Goal: Transaction & Acquisition: Download file/media

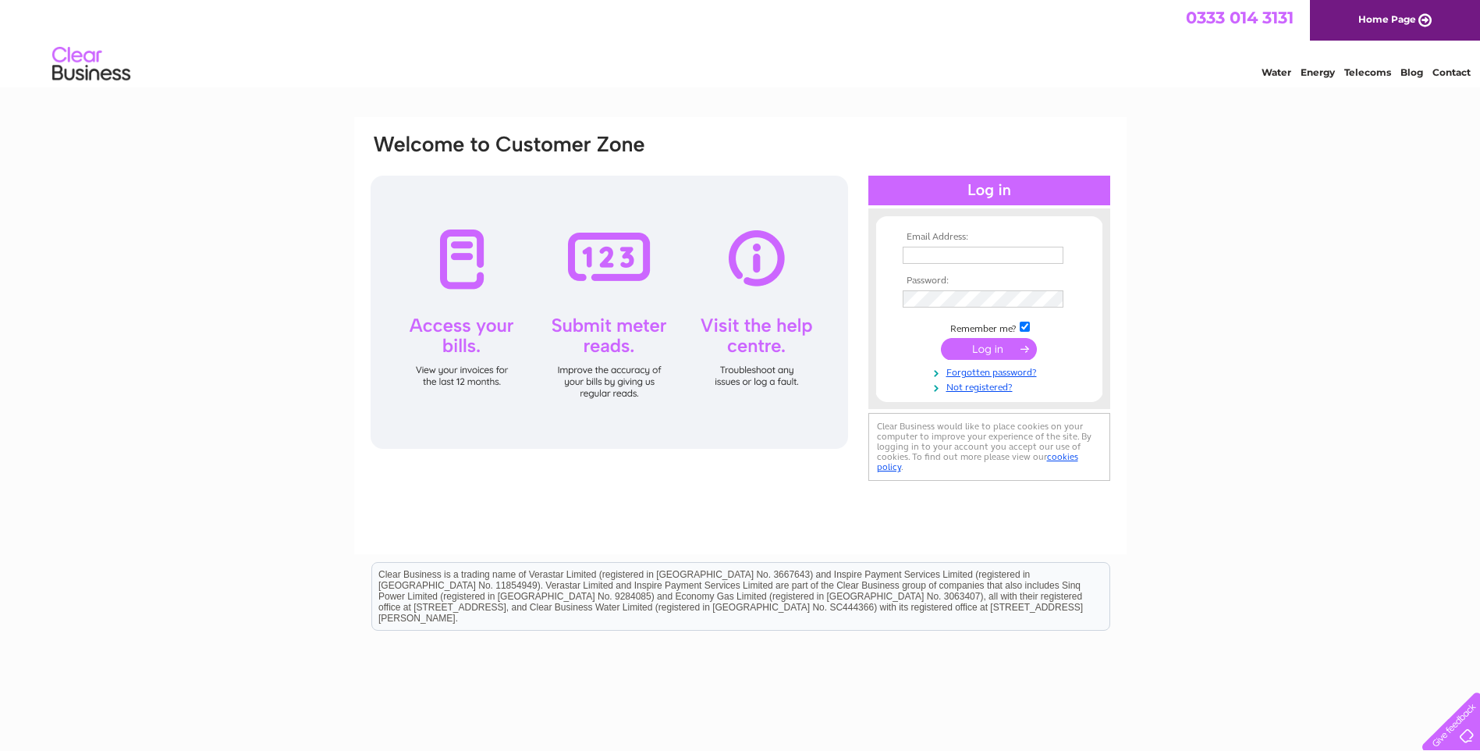
type input "info@primusaccounting.co.uk"
click at [996, 282] on th "Password:" at bounding box center [989, 280] width 181 height 11
click at [1142, 282] on div "Email Address: info@primusaccounting.co.uk Password:" at bounding box center [740, 469] width 1480 height 704
click at [989, 348] on input "submit" at bounding box center [989, 349] width 96 height 22
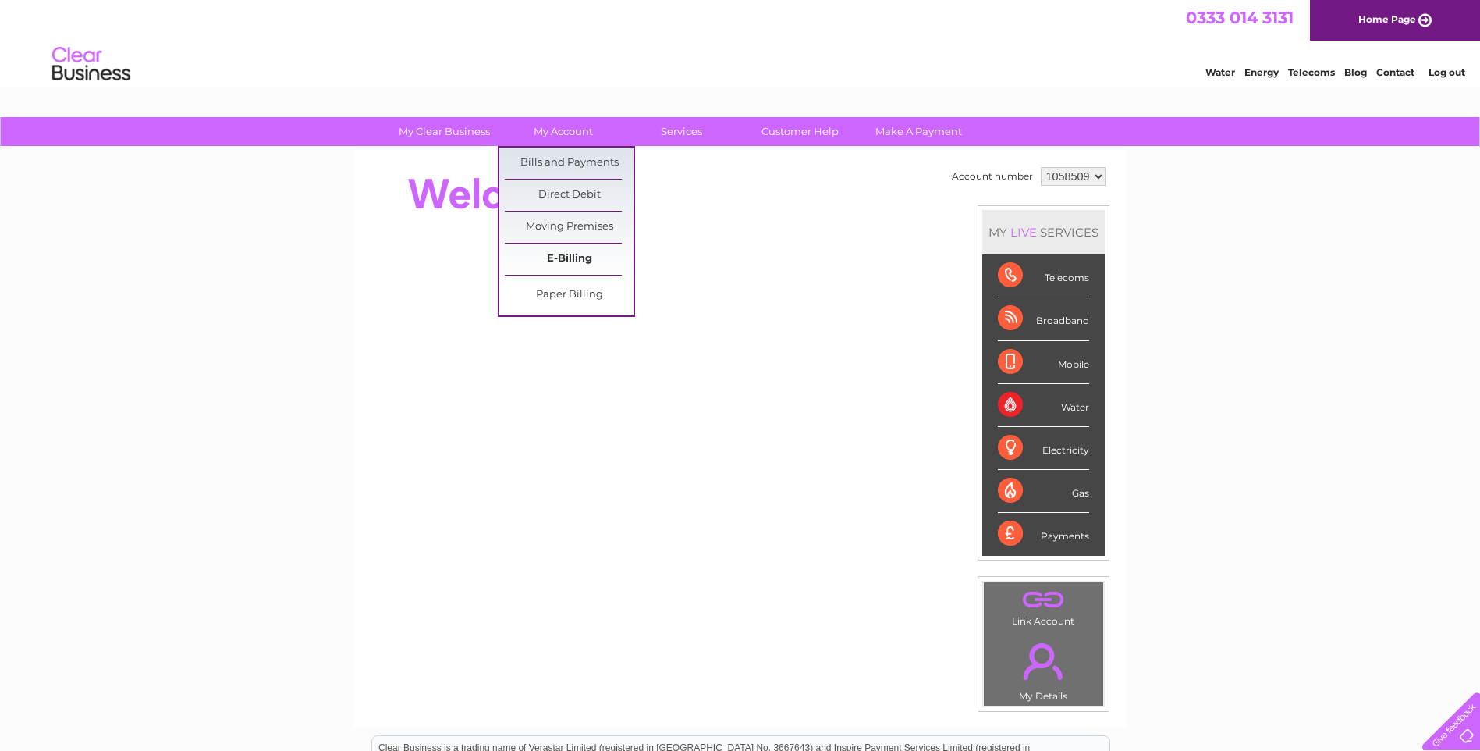
click at [558, 257] on link "E-Billing" at bounding box center [569, 258] width 129 height 31
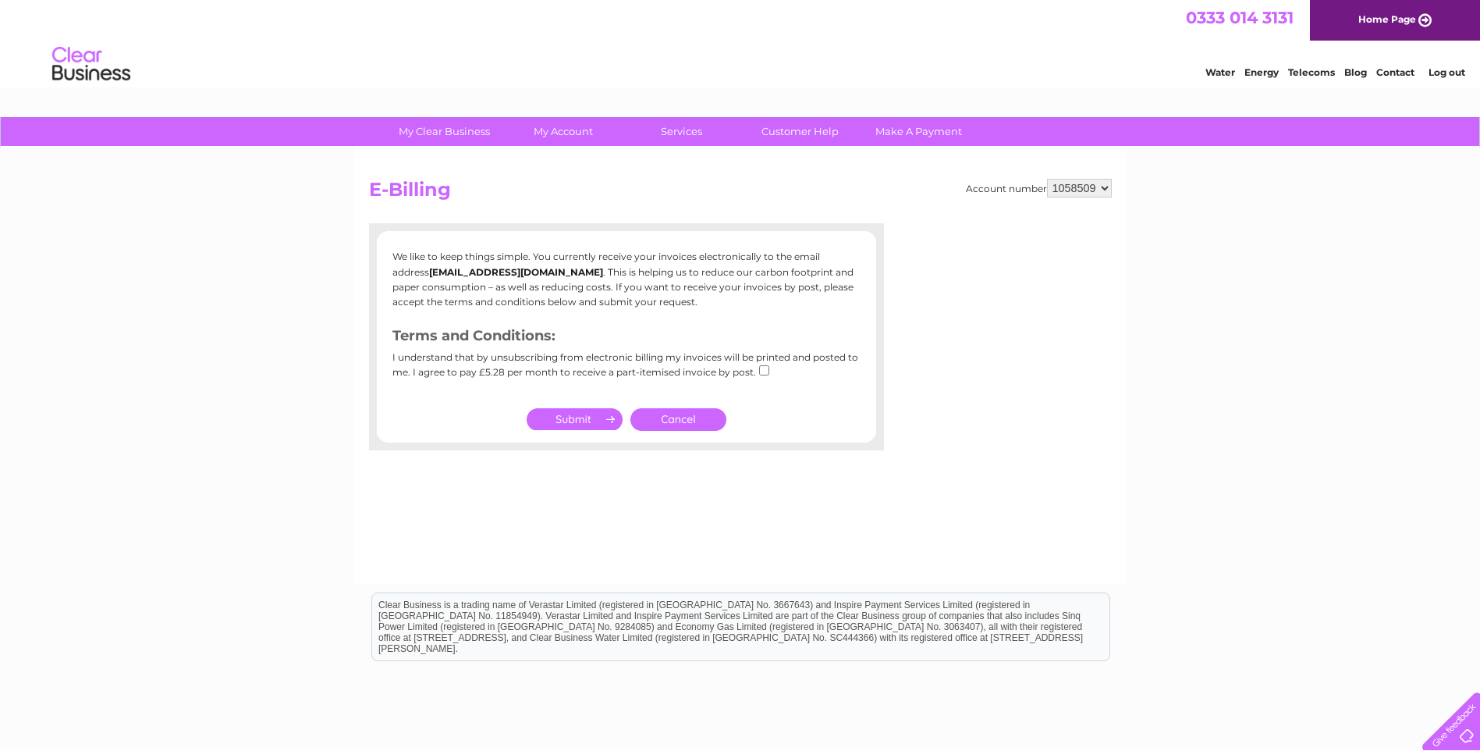
click at [640, 419] on link "Cancel" at bounding box center [678, 419] width 96 height 23
click at [658, 417] on link "Cancel" at bounding box center [678, 419] width 96 height 23
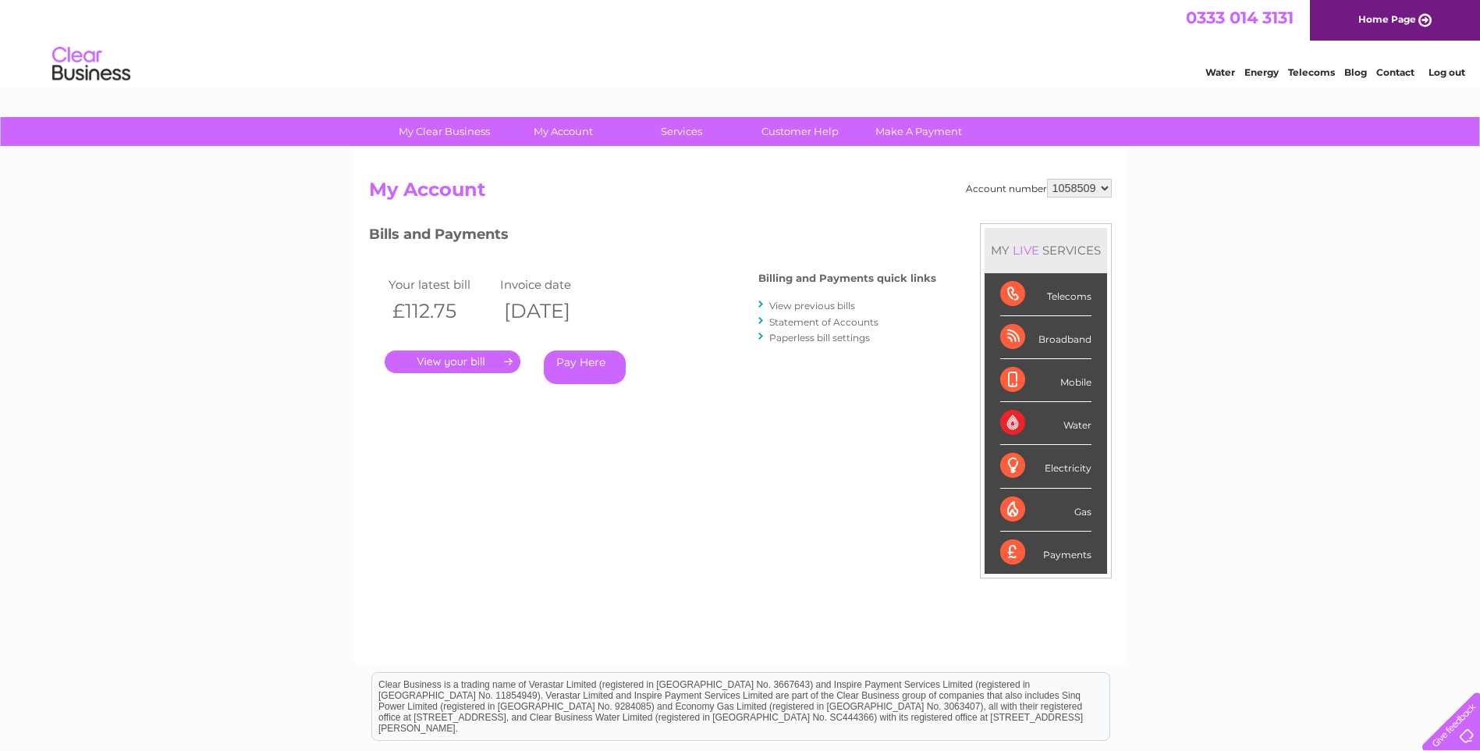
click at [796, 300] on link "View previous bills" at bounding box center [812, 306] width 86 height 12
click at [789, 303] on link "View previous bills" at bounding box center [812, 306] width 86 height 12
click at [793, 306] on link "View previous bills" at bounding box center [812, 306] width 86 height 12
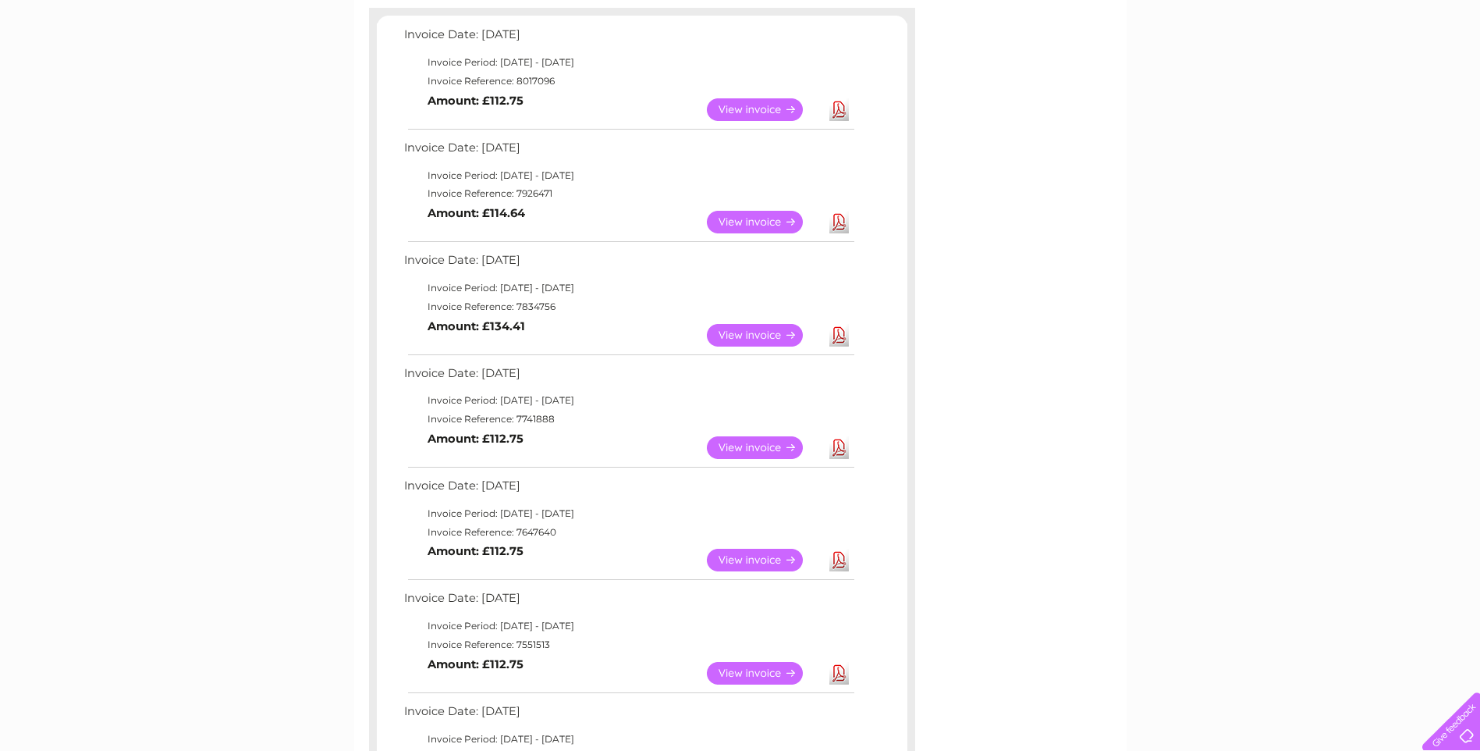
scroll to position [312, 0]
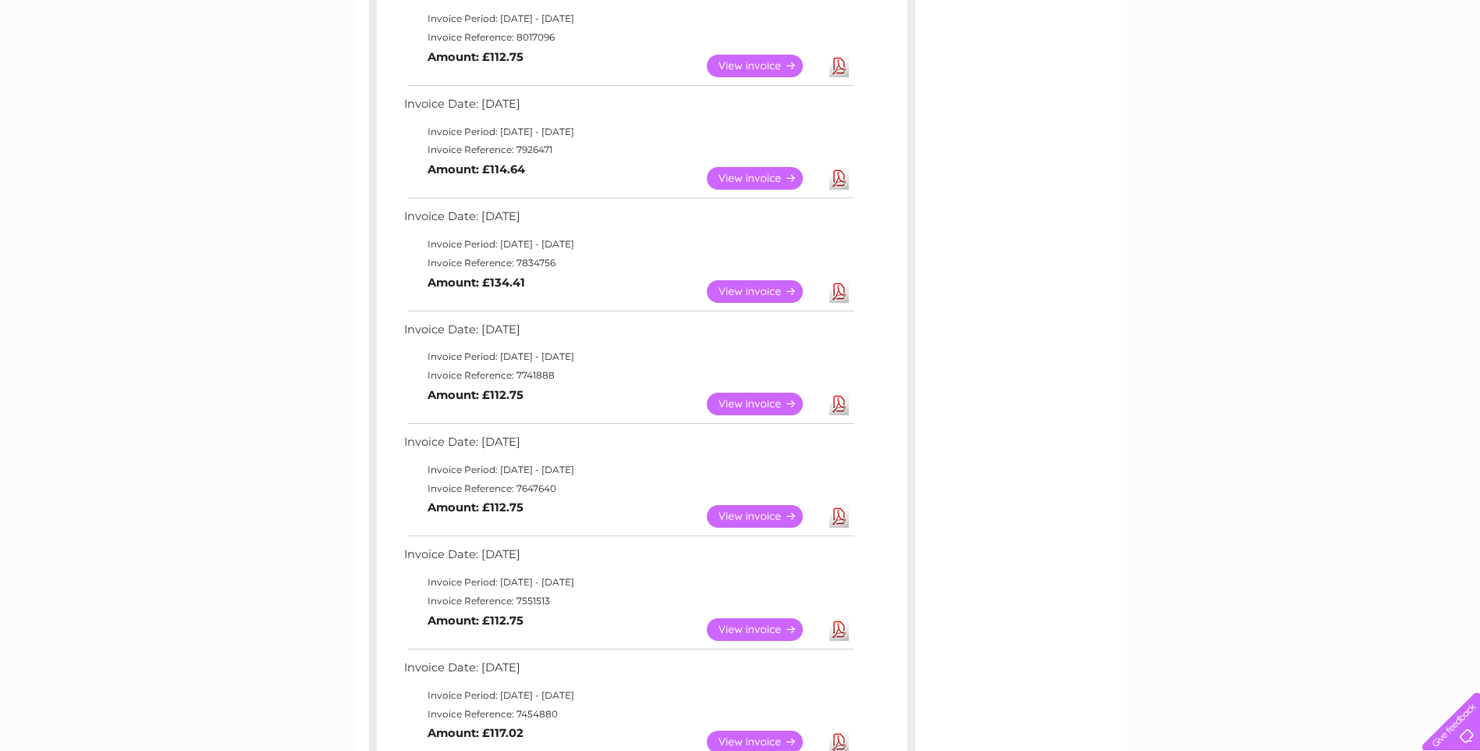
click at [745, 289] on link "View" at bounding box center [764, 291] width 115 height 23
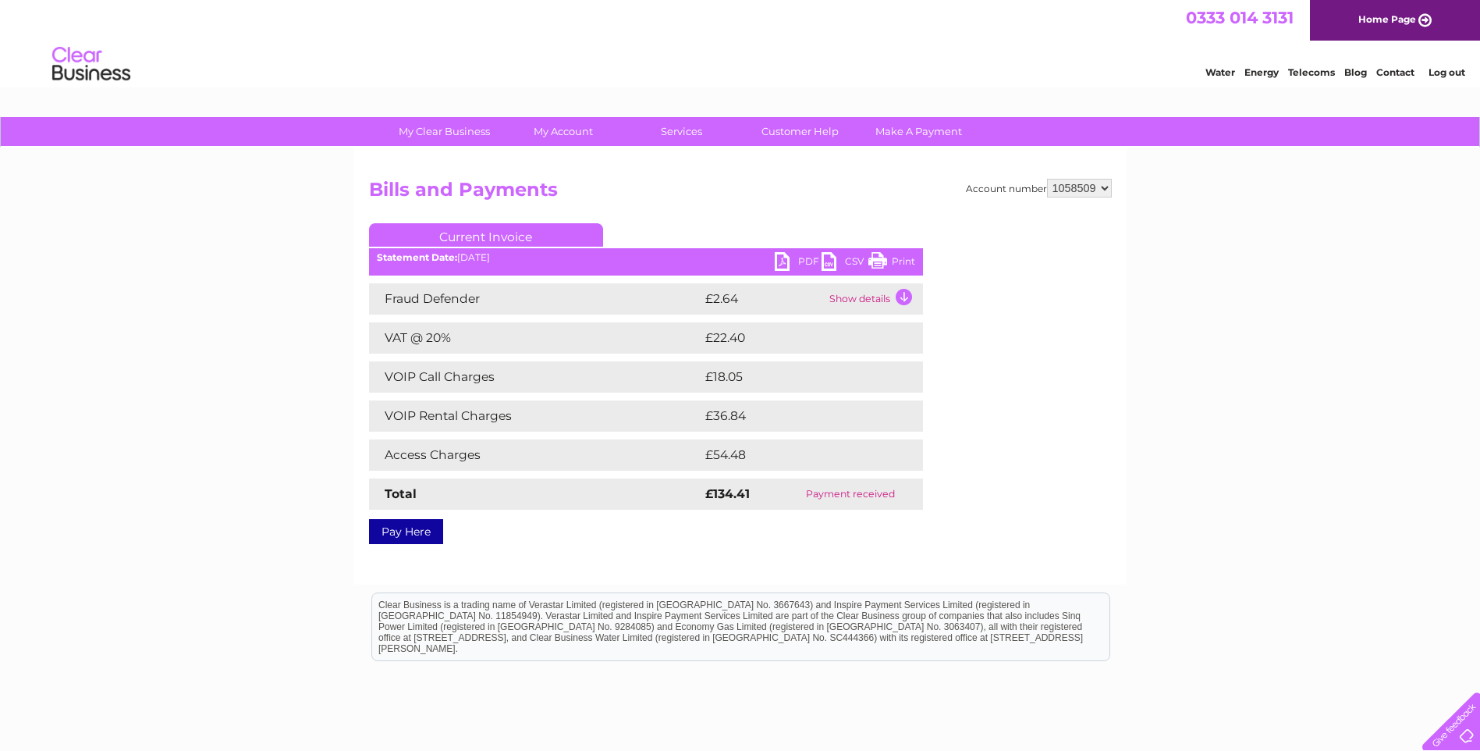
click at [806, 264] on link "PDF" at bounding box center [798, 263] width 47 height 23
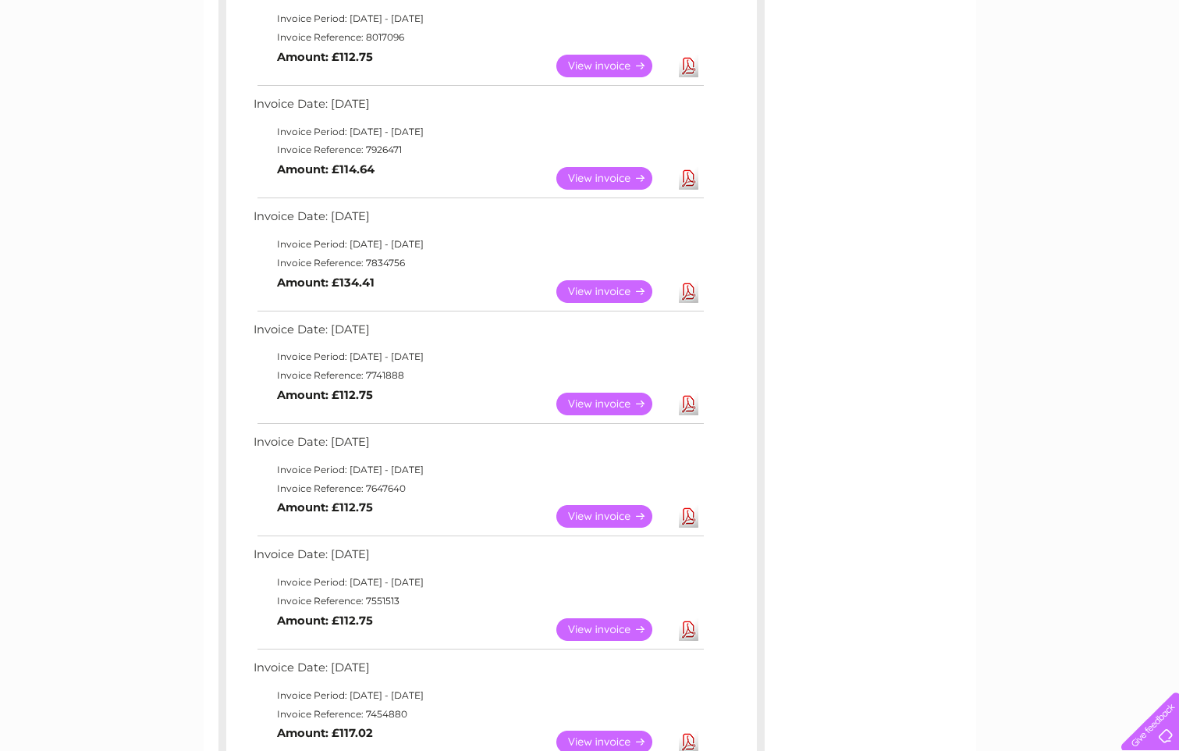
click at [612, 178] on link "View" at bounding box center [613, 178] width 115 height 23
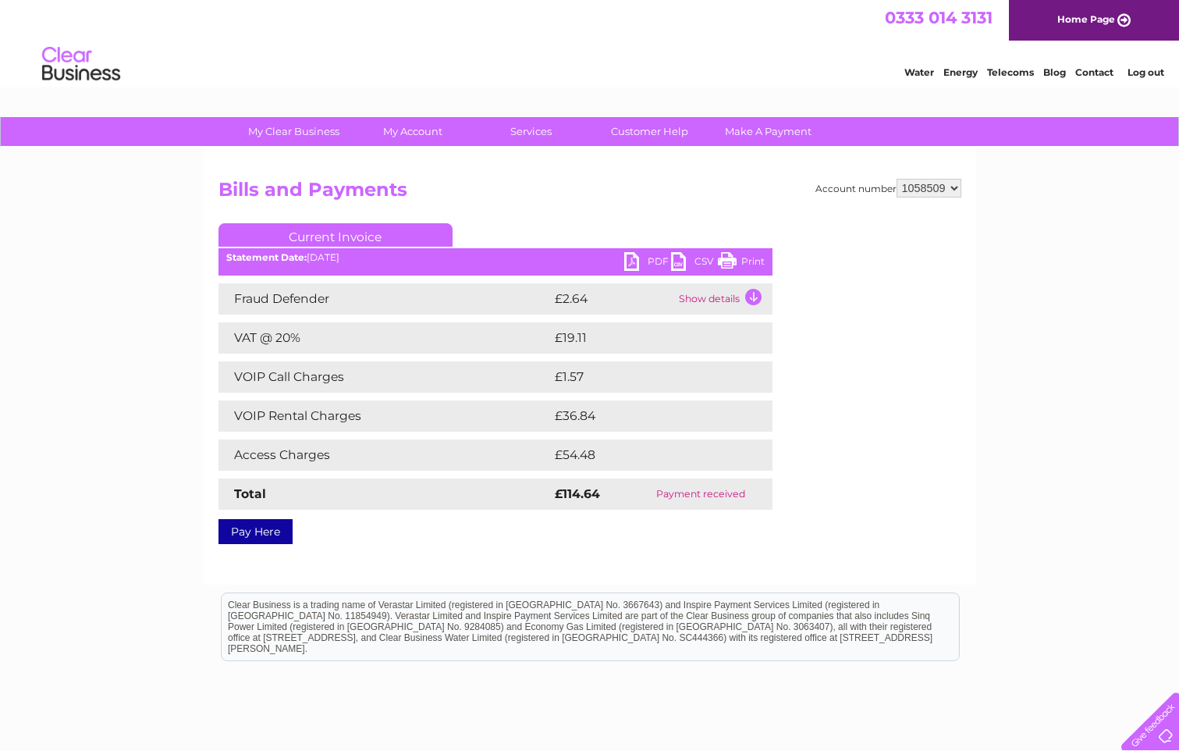
click at [662, 257] on link "PDF" at bounding box center [647, 263] width 47 height 23
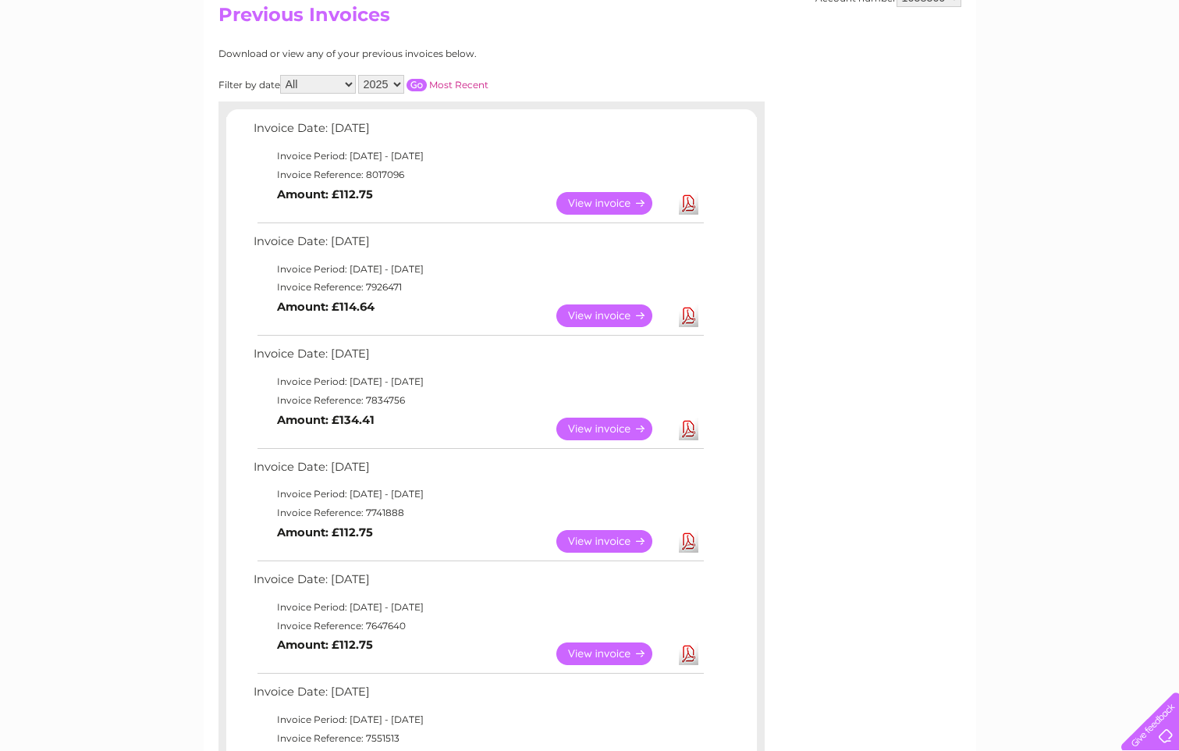
scroll to position [156, 0]
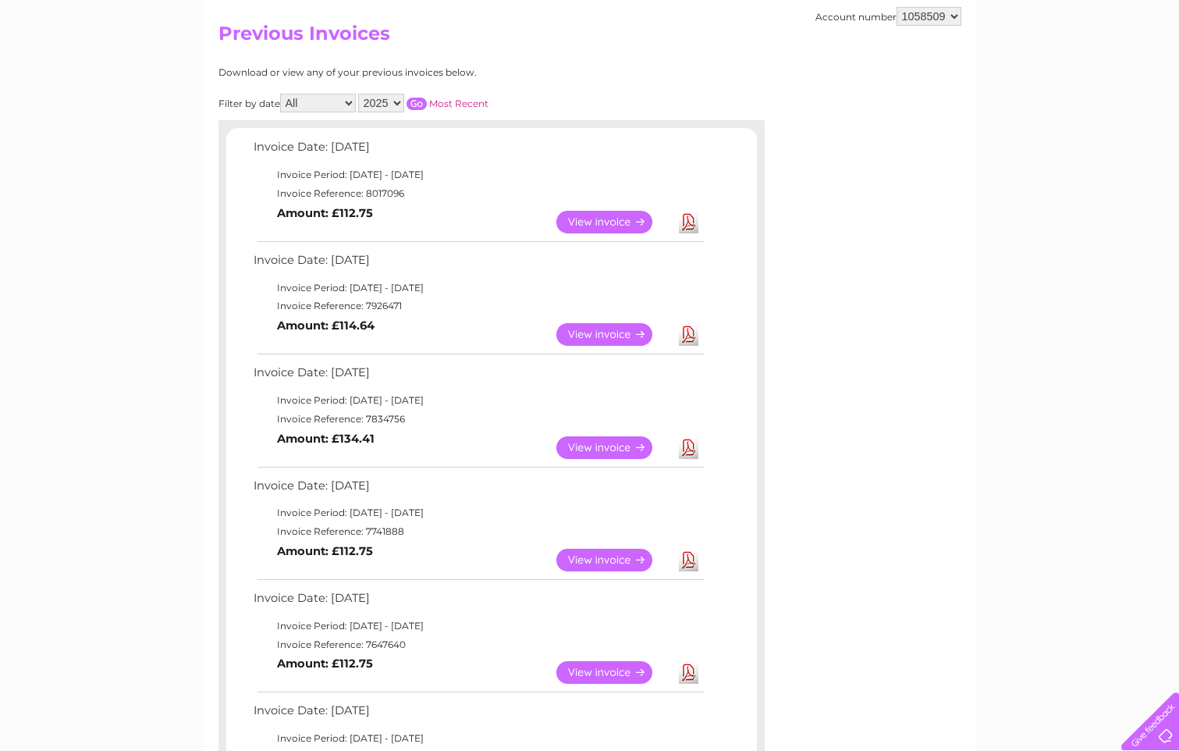
click at [608, 232] on link "View" at bounding box center [613, 222] width 115 height 23
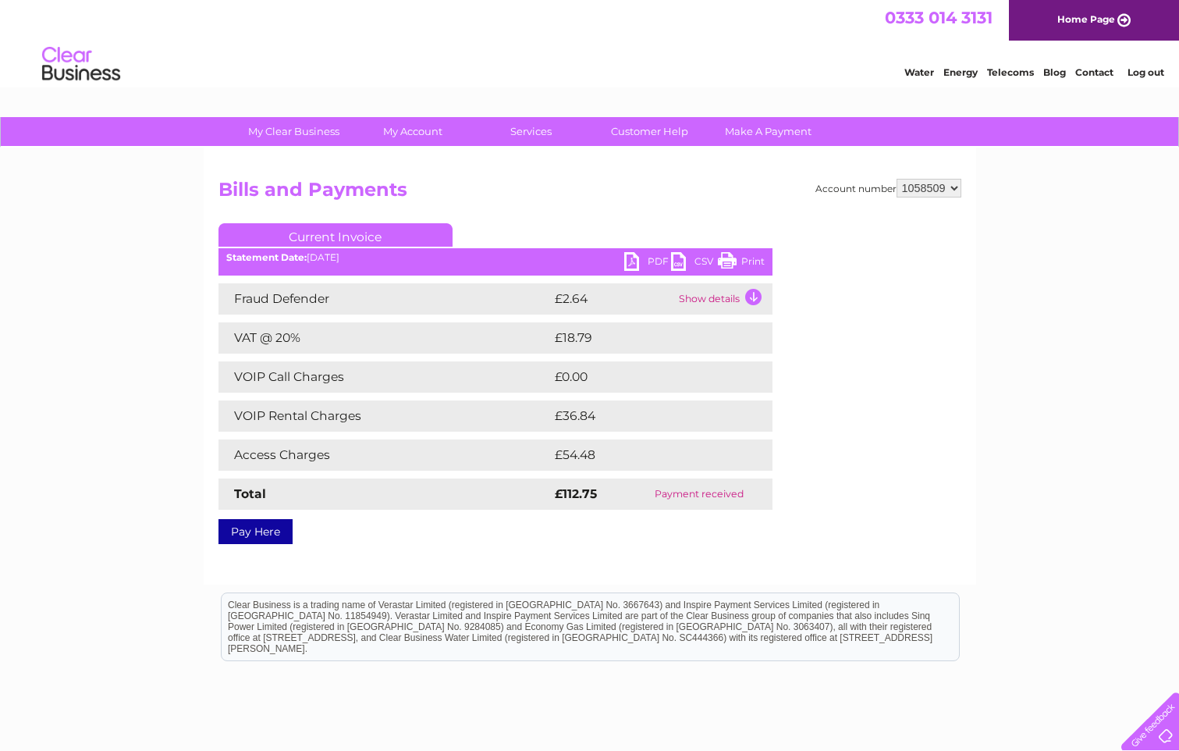
click at [655, 263] on link "PDF" at bounding box center [647, 263] width 47 height 23
click at [653, 264] on link "PDF" at bounding box center [647, 263] width 47 height 23
